Goal: Find specific fact: Find specific fact

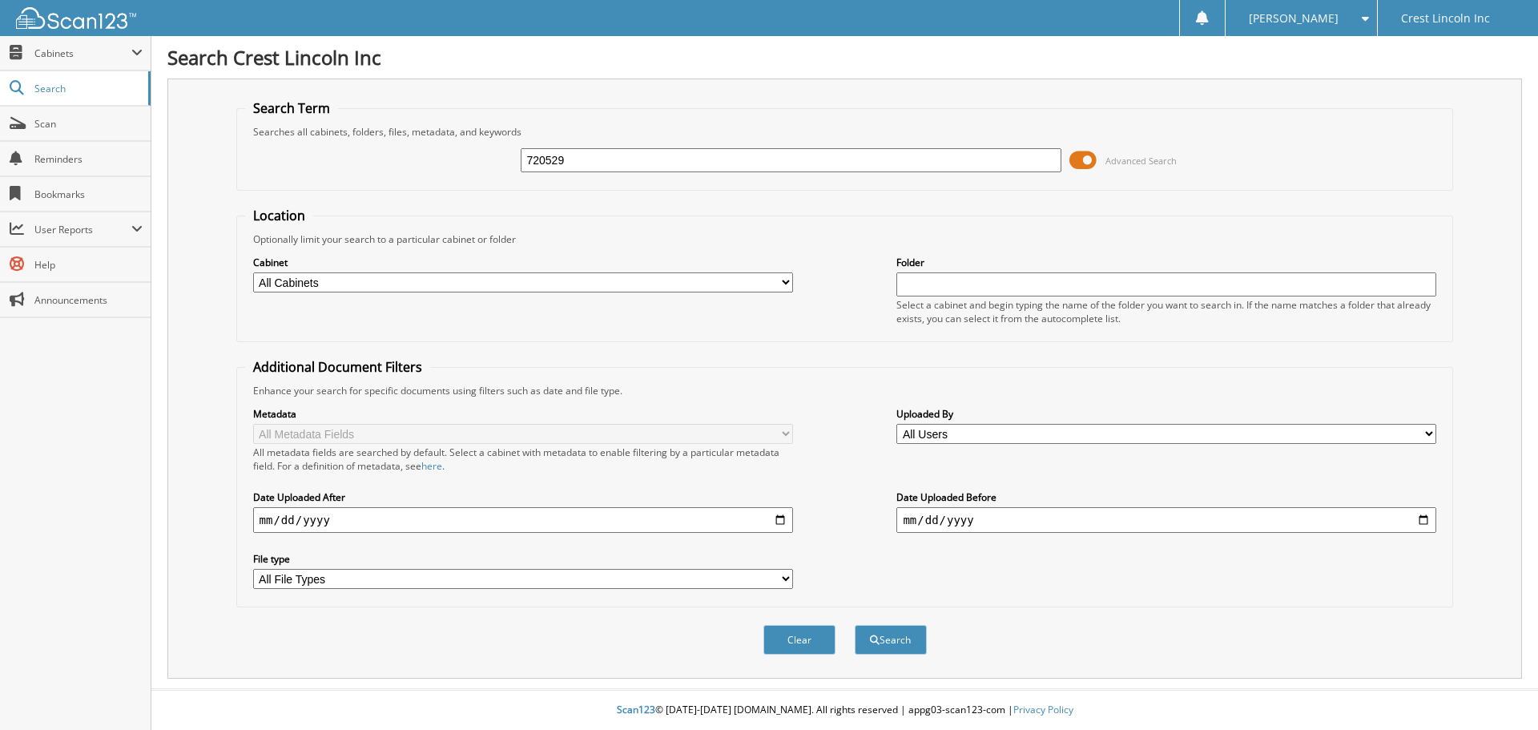
type input "720529"
click at [855, 625] on button "Search" at bounding box center [891, 640] width 72 height 30
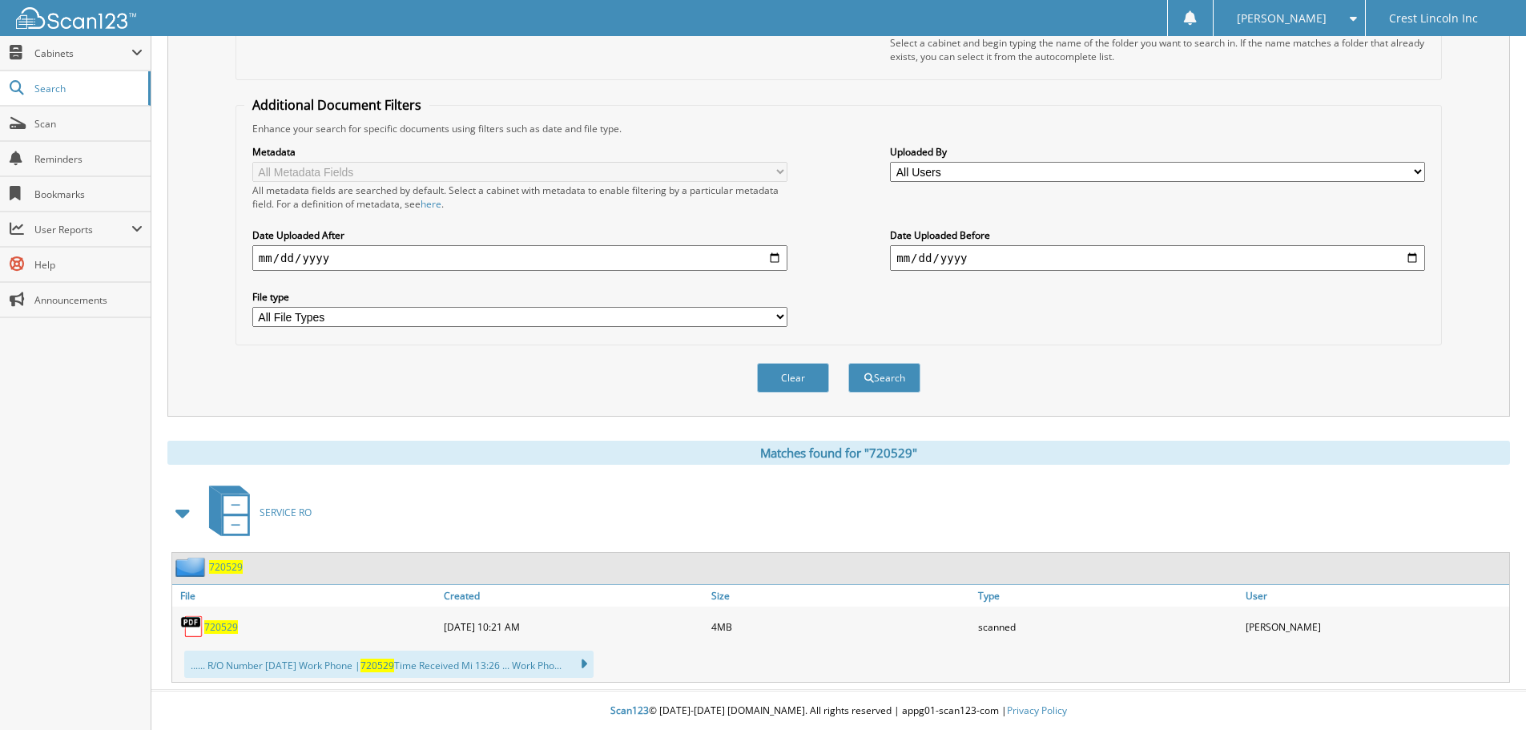
scroll to position [263, 0]
click at [222, 622] on span "720529" at bounding box center [221, 626] width 34 height 14
